Goal: Task Accomplishment & Management: Complete application form

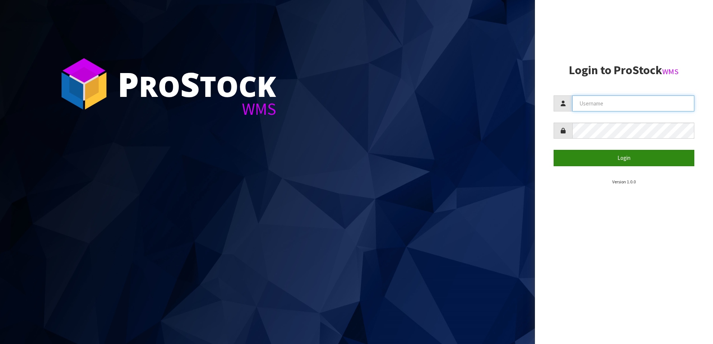
type input "SHEPHERD"
click at [592, 161] on button "Login" at bounding box center [623, 158] width 141 height 16
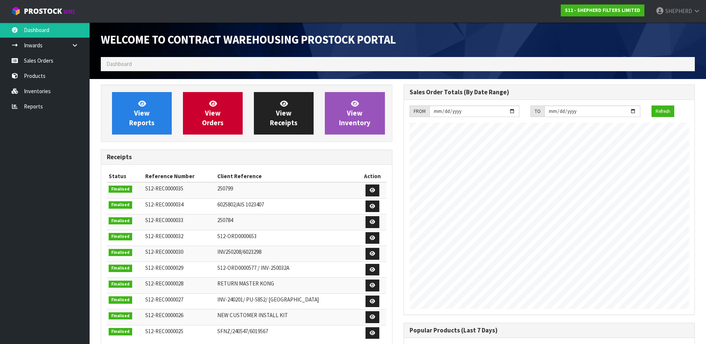
scroll to position [329, 302]
click at [42, 65] on link "Sales Orders" at bounding box center [45, 60] width 90 height 15
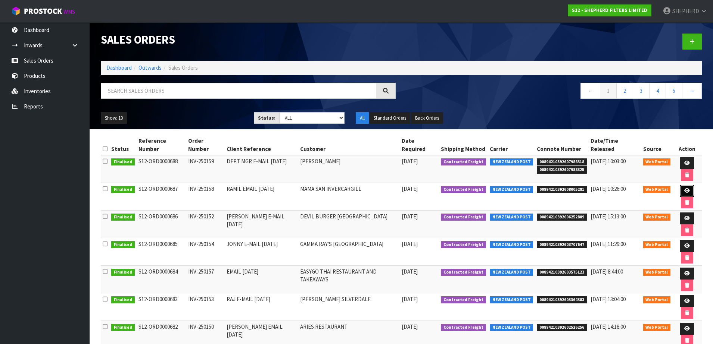
click at [684, 188] on icon at bounding box center [687, 190] width 6 height 5
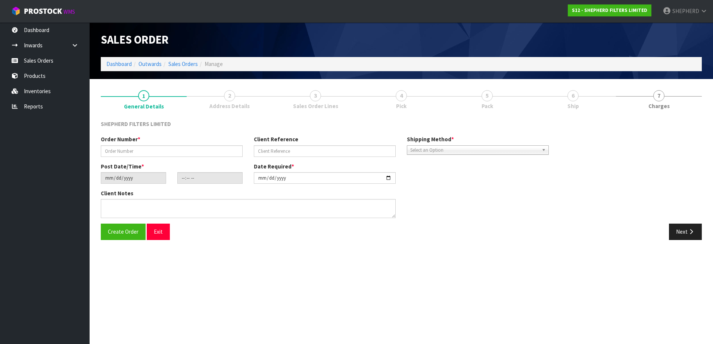
type input "INV-250158"
type input "RAMIL EMAIL [DATE]"
type input "[DATE]"
type input "20:39:00.000"
type input "[DATE]"
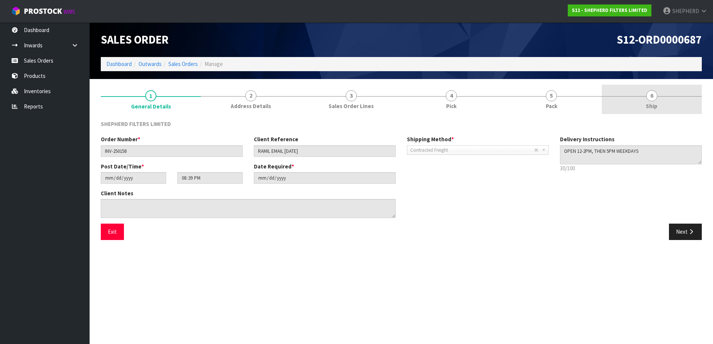
click at [651, 97] on span "6" at bounding box center [651, 95] width 11 height 11
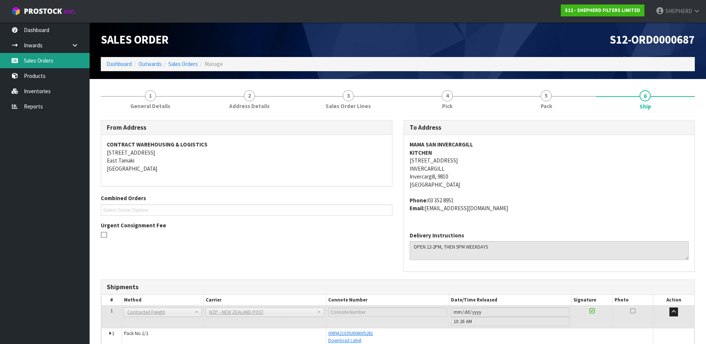
click at [53, 56] on link "Sales Orders" at bounding box center [45, 60] width 90 height 15
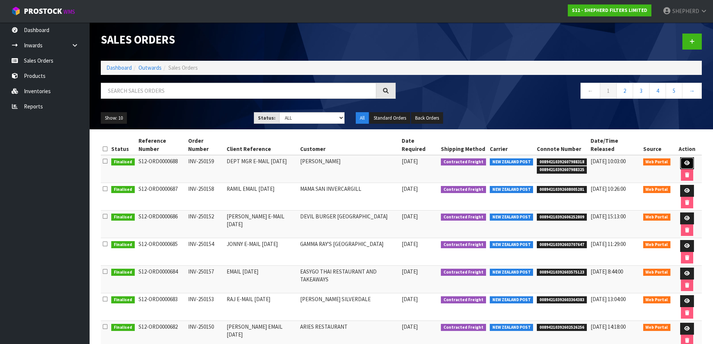
click at [684, 161] on icon at bounding box center [687, 163] width 6 height 5
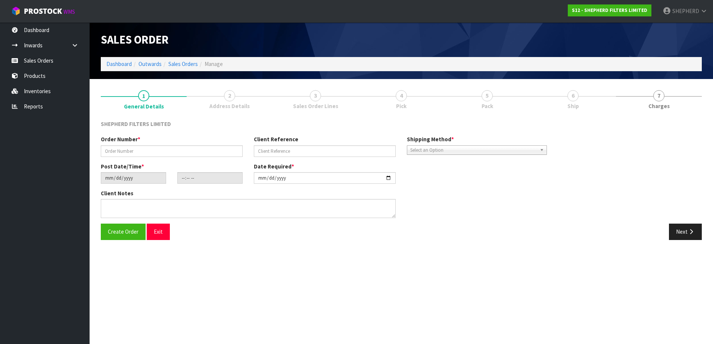
type input "INV-250159"
type input "DEPT MGR E-MAIL [DATE]"
type input "[DATE]"
type input "23:45:00.000"
type input "[DATE]"
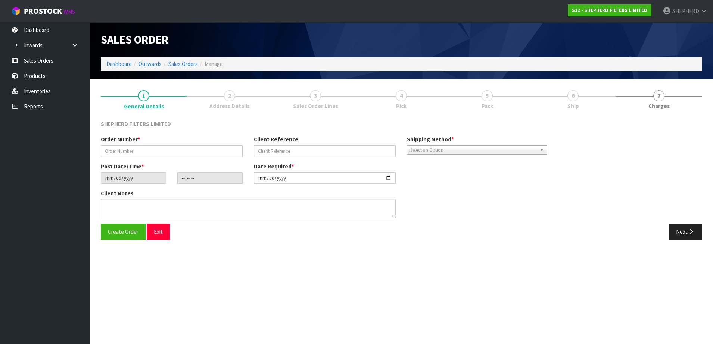
type textarea "PLS CHOOSE A BOX/BOXES FROM OWN STOCK TO SHIP THIS IN THE MOST ECONOMICAL WAY P…"
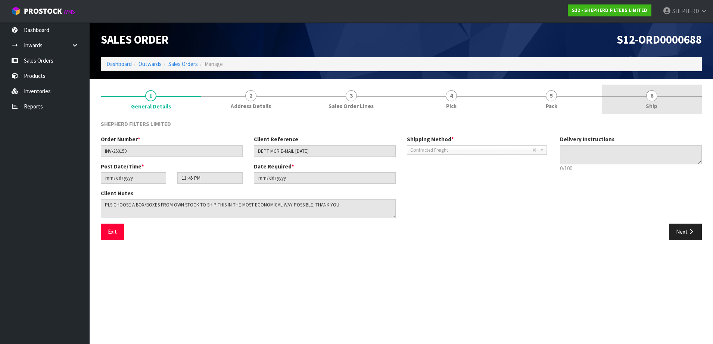
click at [650, 97] on span "6" at bounding box center [651, 95] width 11 height 11
